Goal: Task Accomplishment & Management: Use online tool/utility

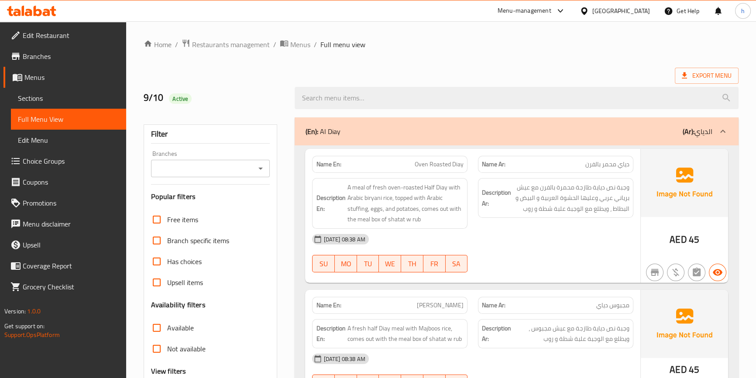
click at [630, 9] on div "United Arab Emirates" at bounding box center [622, 11] width 58 height 10
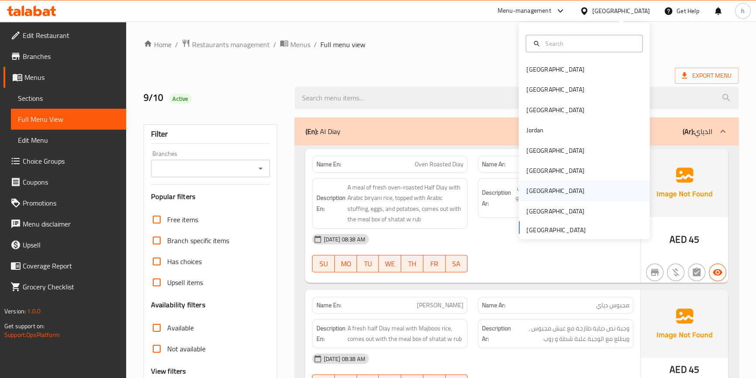
click at [573, 187] on div "[GEOGRAPHIC_DATA]" at bounding box center [584, 191] width 131 height 20
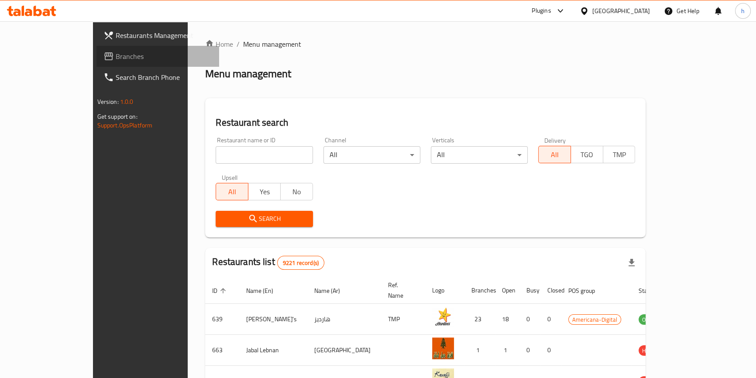
click at [116, 57] on span "Branches" at bounding box center [164, 56] width 97 height 10
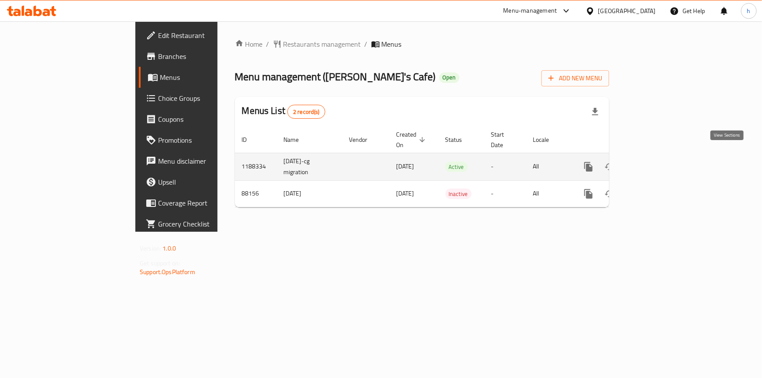
click at [662, 156] on link "enhanced table" at bounding box center [651, 166] width 21 height 21
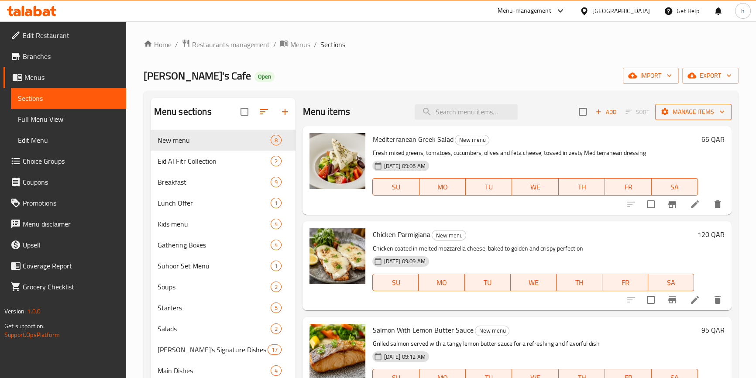
click at [702, 118] on button "Manage items" at bounding box center [694, 112] width 76 height 16
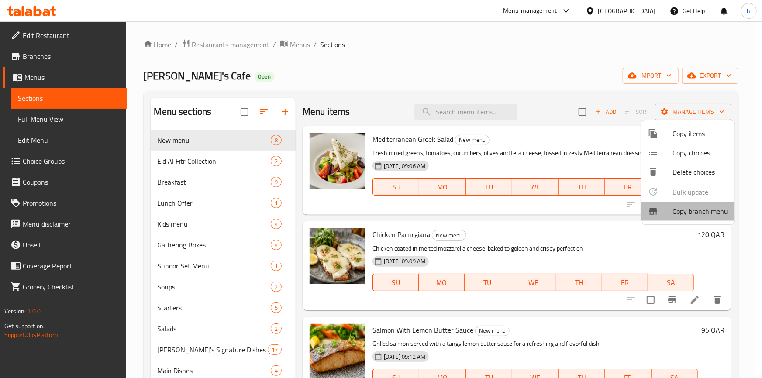
click at [689, 206] on span "Copy branch menu" at bounding box center [700, 211] width 55 height 10
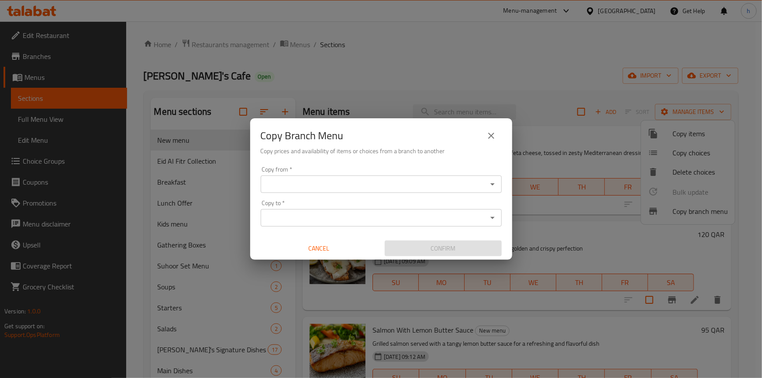
click at [422, 224] on div "Copy to *" at bounding box center [381, 217] width 241 height 17
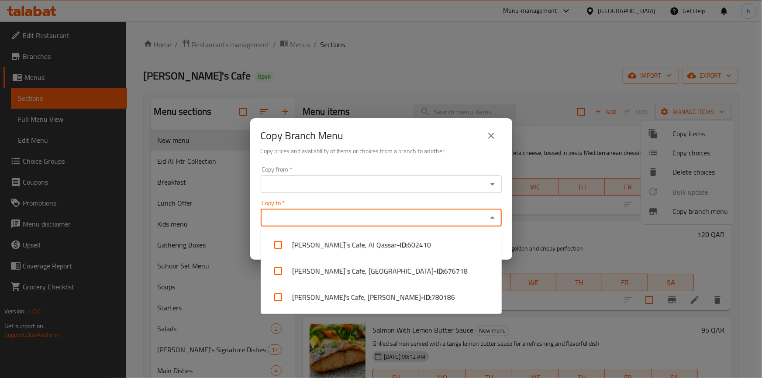
click at [421, 220] on input "Copy to   *" at bounding box center [373, 218] width 221 height 12
click at [432, 294] on span "780186" at bounding box center [444, 297] width 24 height 10
checkbox input "true"
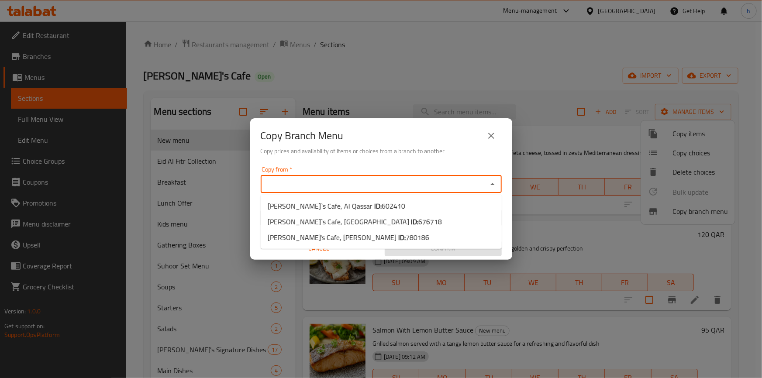
click at [399, 179] on input "Copy from   *" at bounding box center [373, 184] width 221 height 12
click at [392, 202] on li "[PERSON_NAME]`s Cafe, Al Qassar ID: 602410" at bounding box center [381, 206] width 241 height 16
type input "[PERSON_NAME]`s Cafe, Al Qassar"
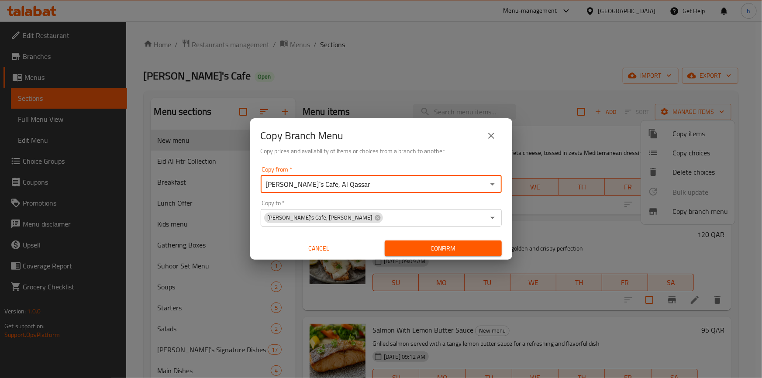
click at [449, 243] on span "Confirm" at bounding box center [443, 248] width 103 height 11
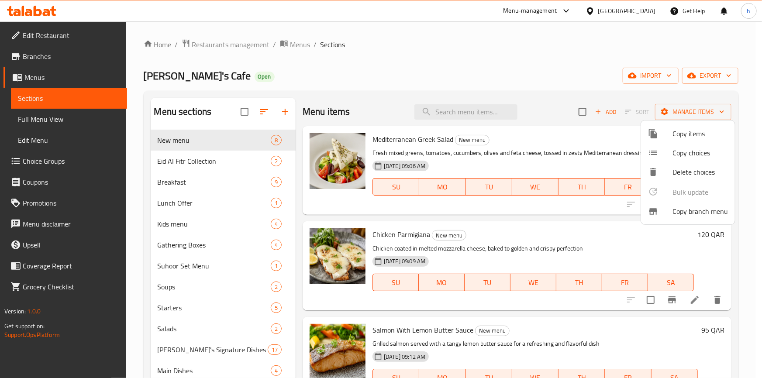
click at [56, 66] on div at bounding box center [381, 189] width 762 height 378
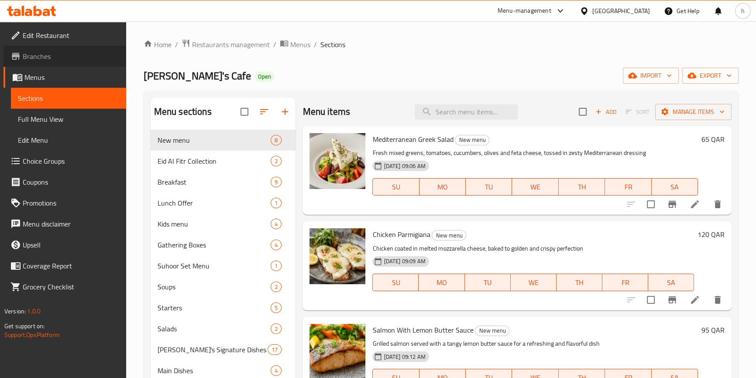
click at [74, 57] on span "Branches" at bounding box center [71, 56] width 97 height 10
